Goal: Find specific page/section: Find specific page/section

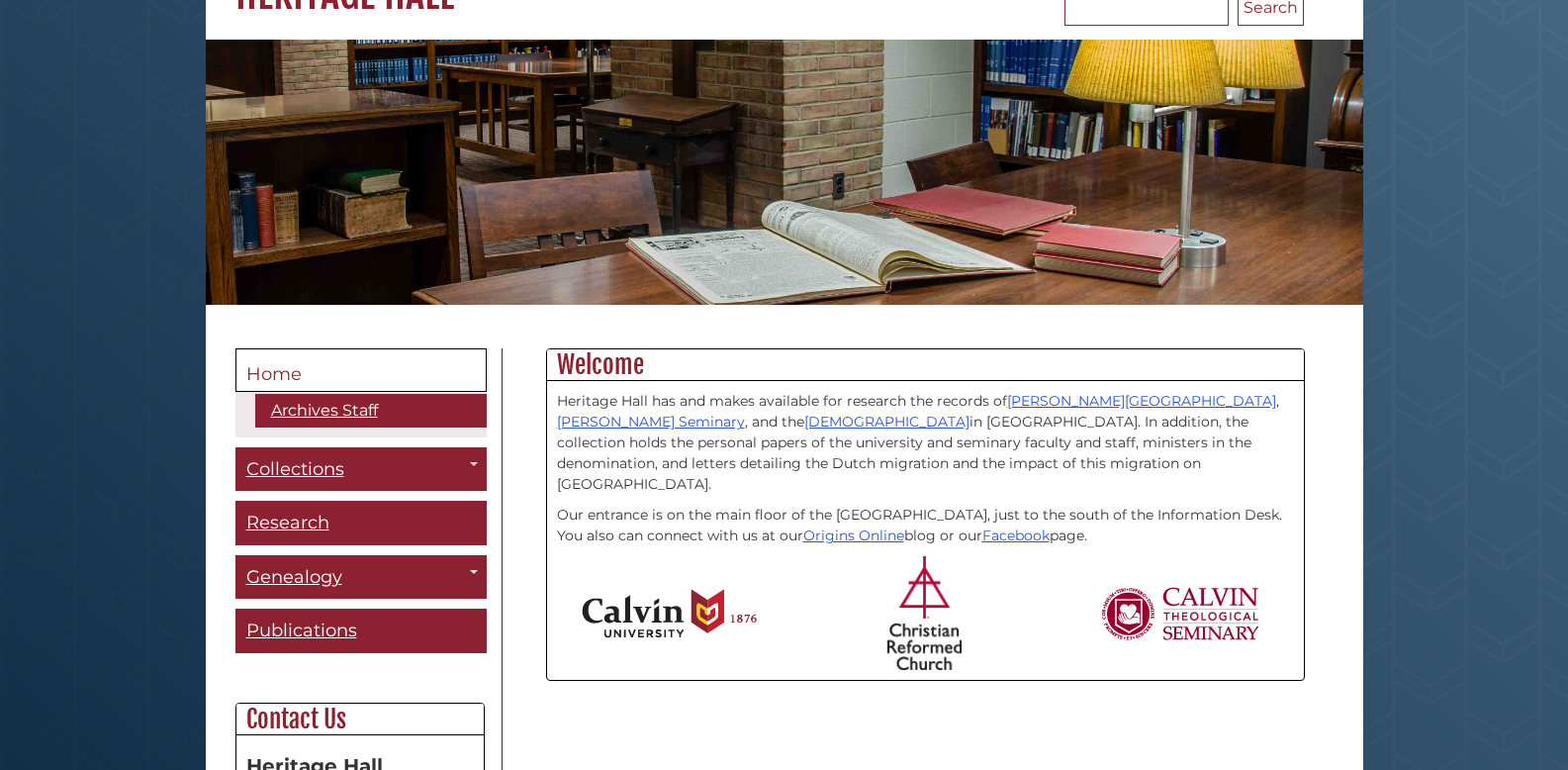
scroll to position [215, 0]
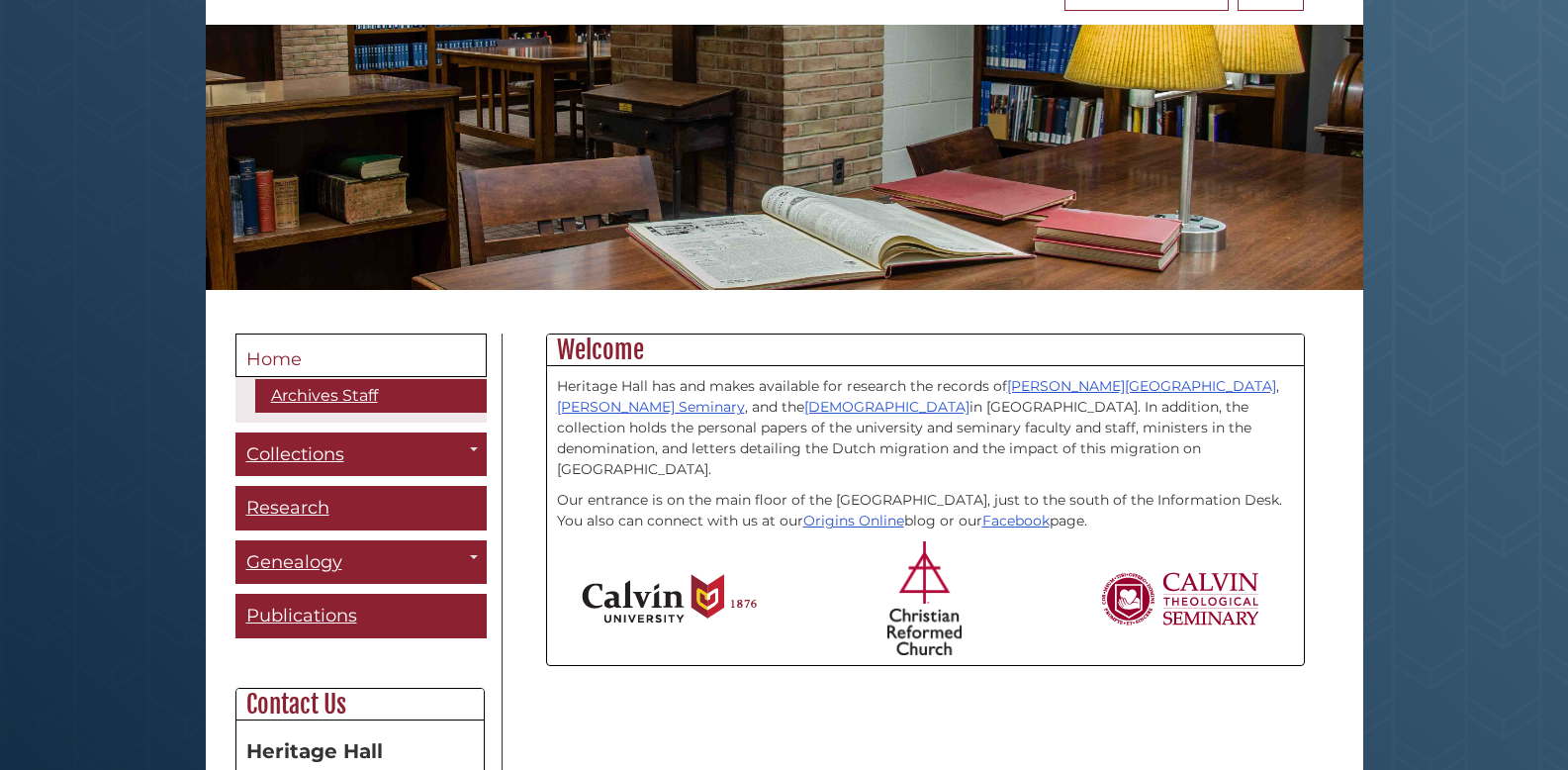
click at [1398, 228] on body "Skip to Main Content [GEOGRAPHIC_DATA] [PERSON_NAME][GEOGRAPHIC_DATA] [GEOGRAPH…" at bounding box center [784, 489] width 1568 height 1409
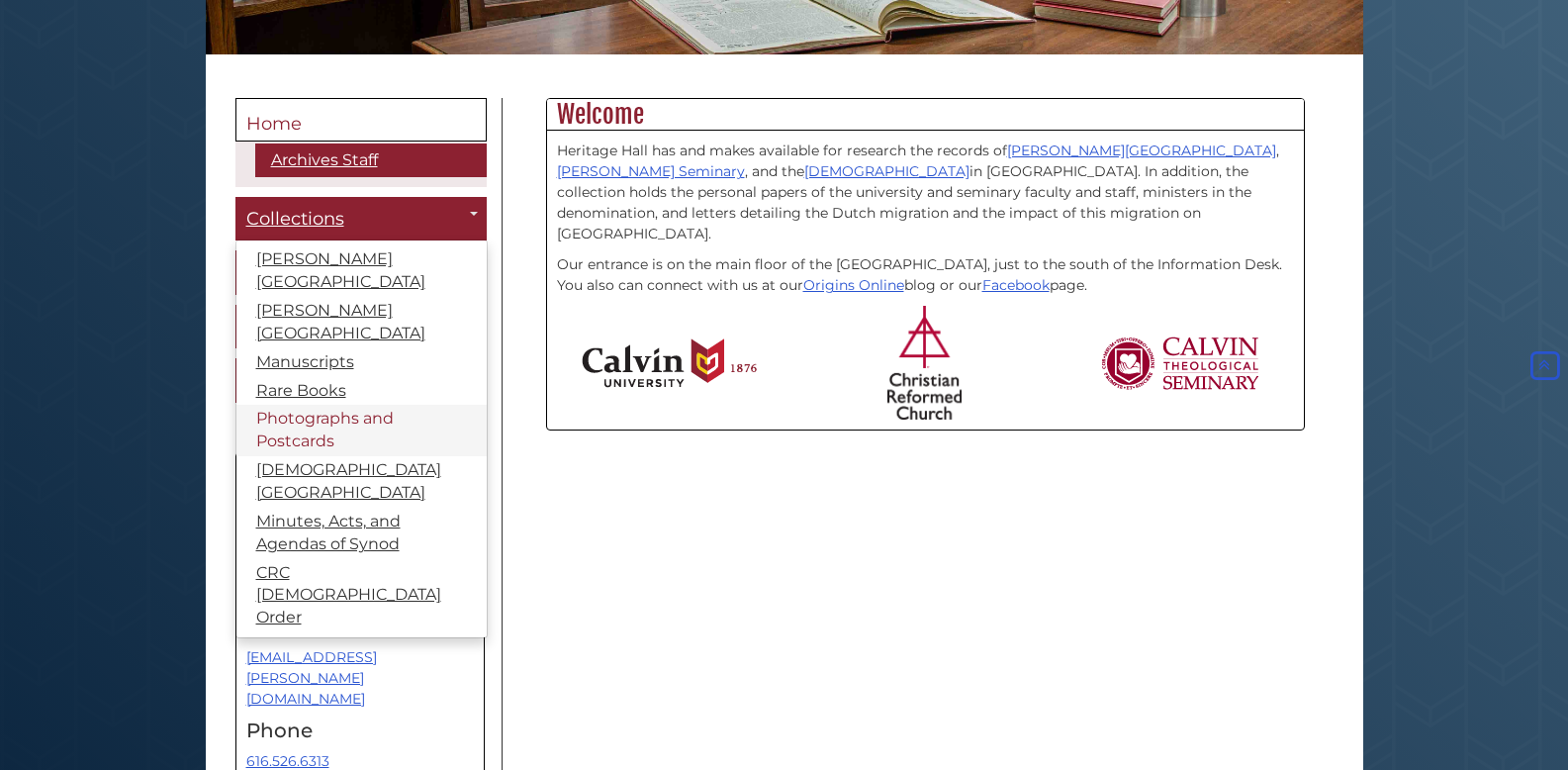
scroll to position [454, 0]
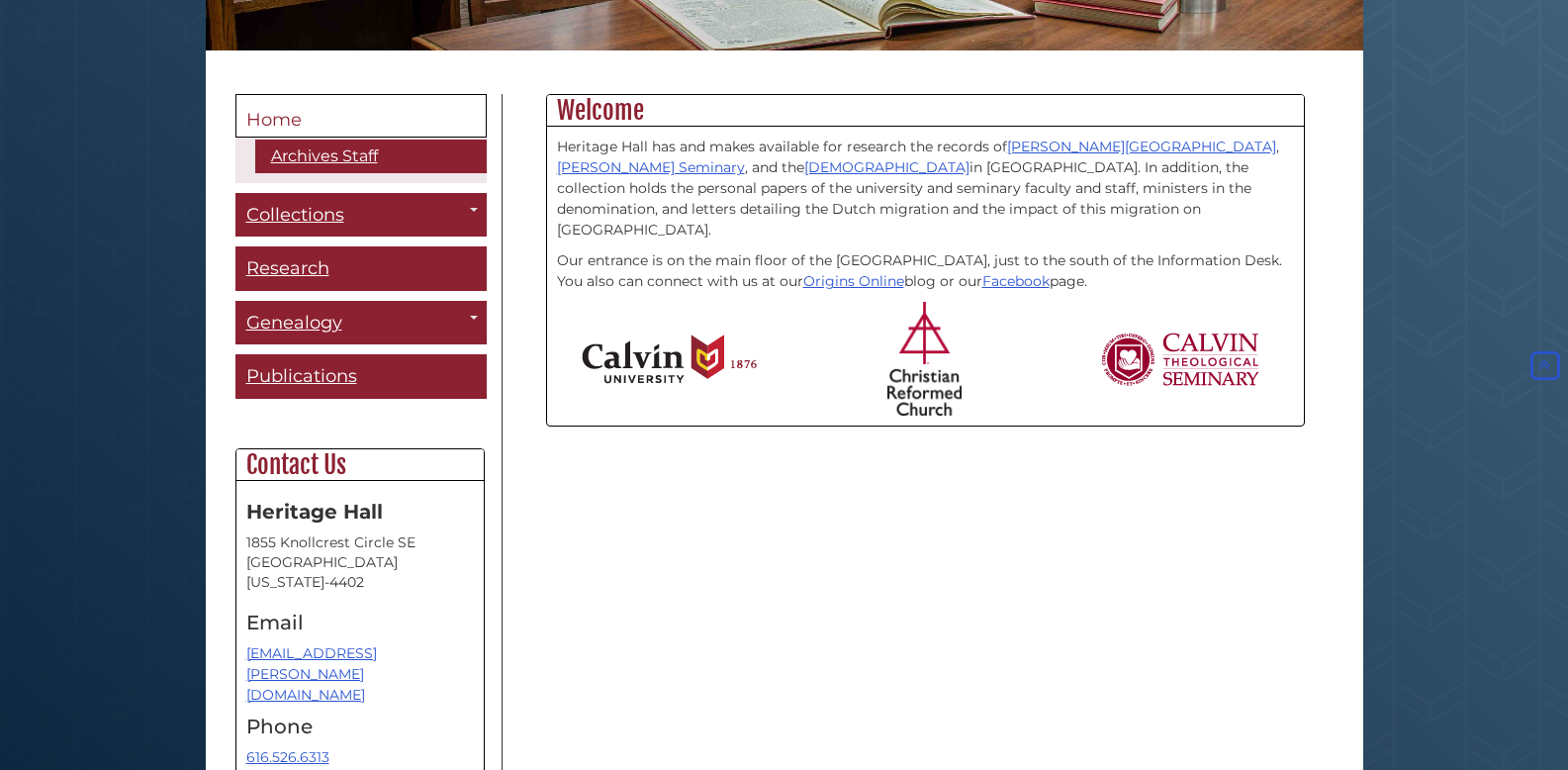
click at [558, 537] on div "Menu Home Archives Staff Collections Toggle Dropdown [PERSON_NAME][GEOGRAPHIC_D…" at bounding box center [785, 479] width 1128 height 770
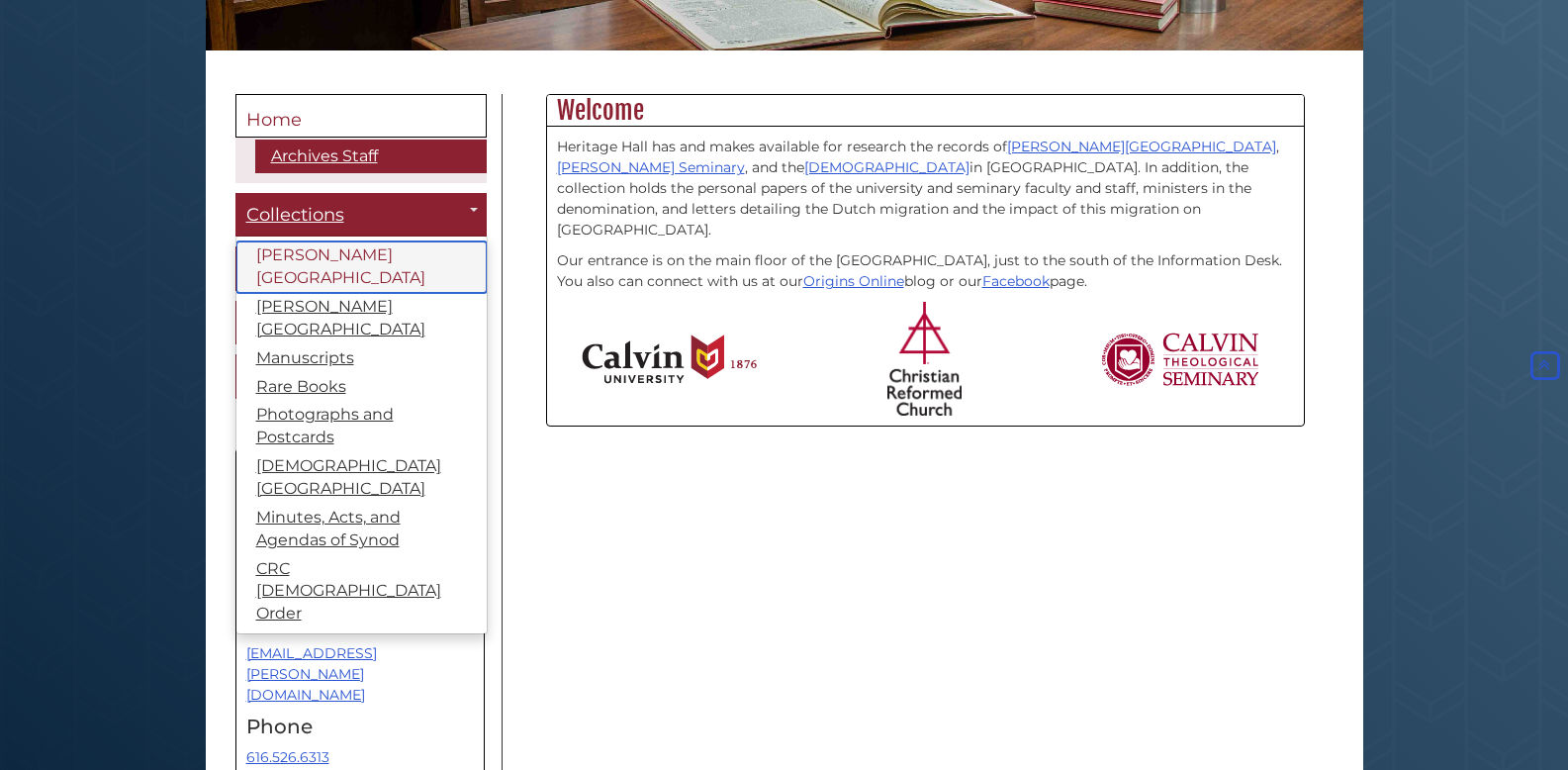
click at [367, 248] on link "[PERSON_NAME][GEOGRAPHIC_DATA]" at bounding box center [361, 266] width 250 height 51
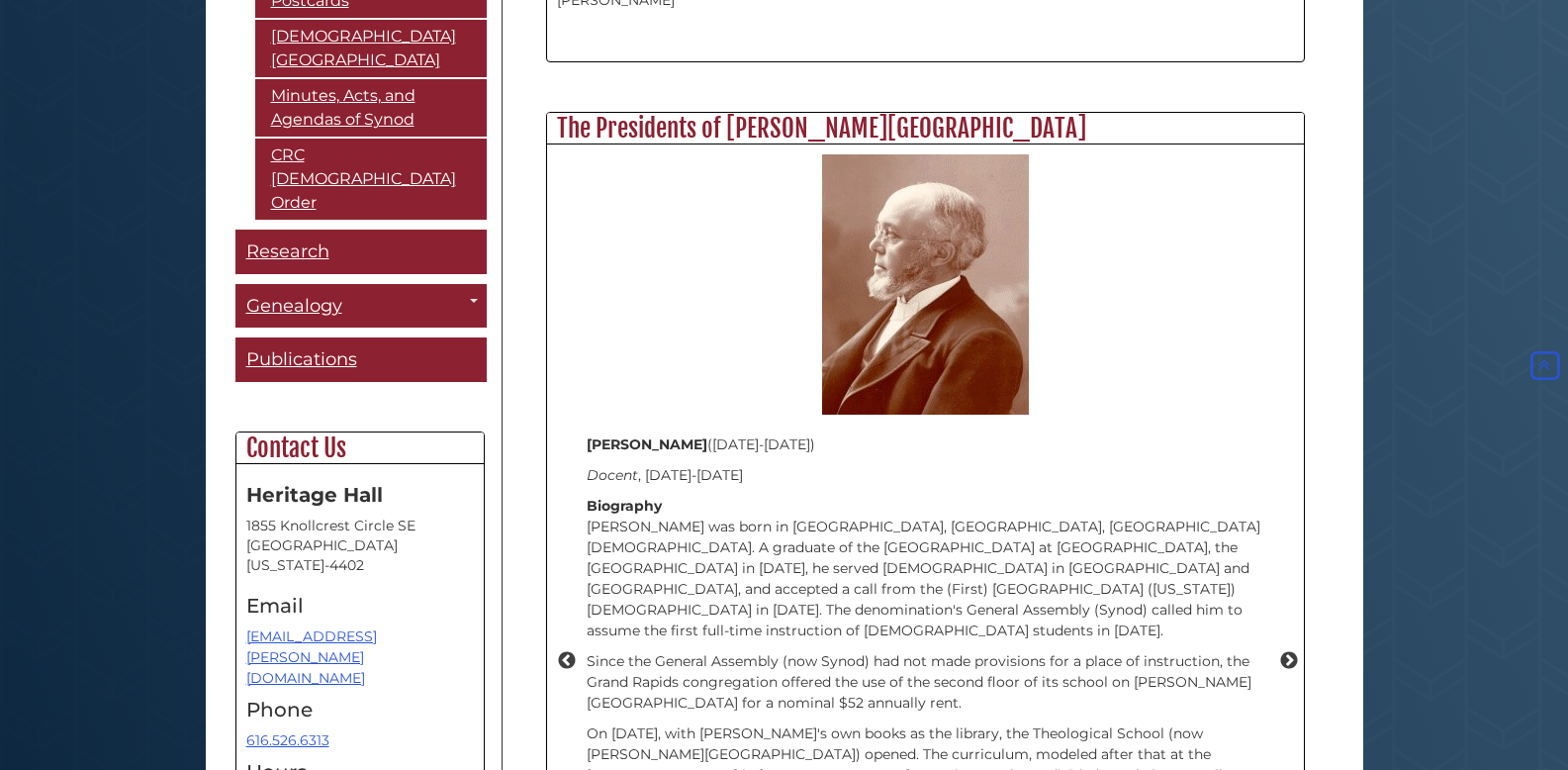
scroll to position [1919, 0]
